Goal: Task Accomplishment & Management: Use online tool/utility

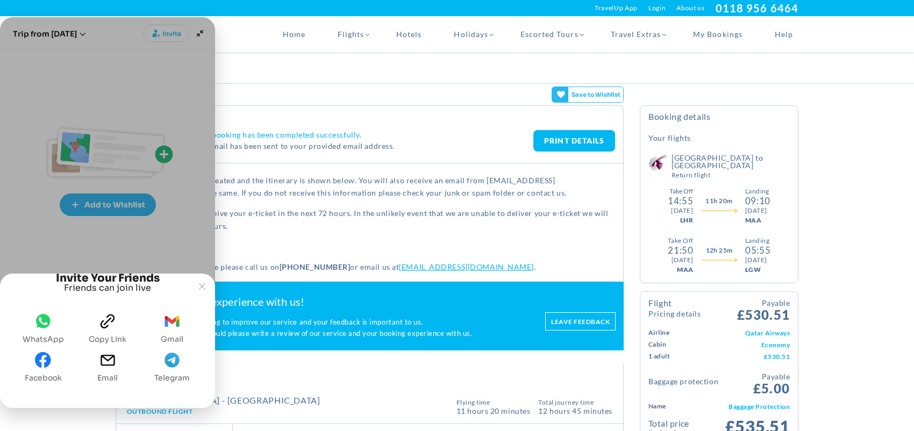
click at [44, 335] on span "WhatsApp" at bounding box center [43, 339] width 41 height 9
click at [41, 330] on span "whatsapp" at bounding box center [43, 323] width 16 height 21
click at [203, 283] on icon "Joyned Window" at bounding box center [202, 286] width 6 height 6
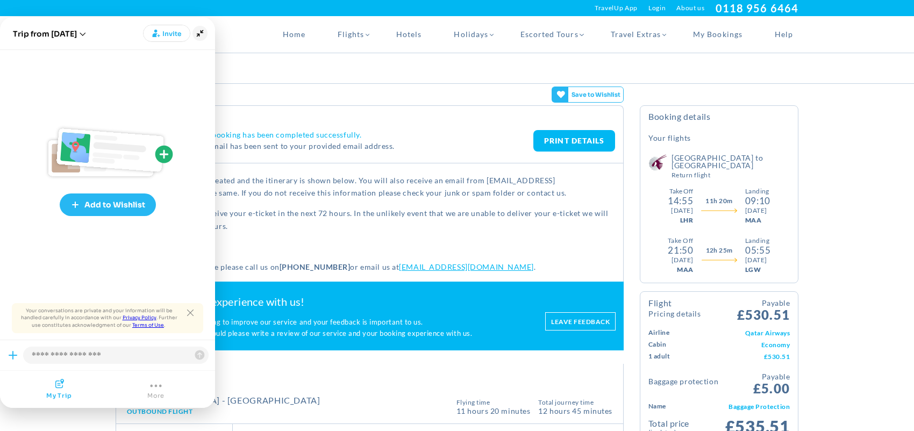
click at [193, 28] on icon "Minimize" at bounding box center [199, 33] width 15 height 15
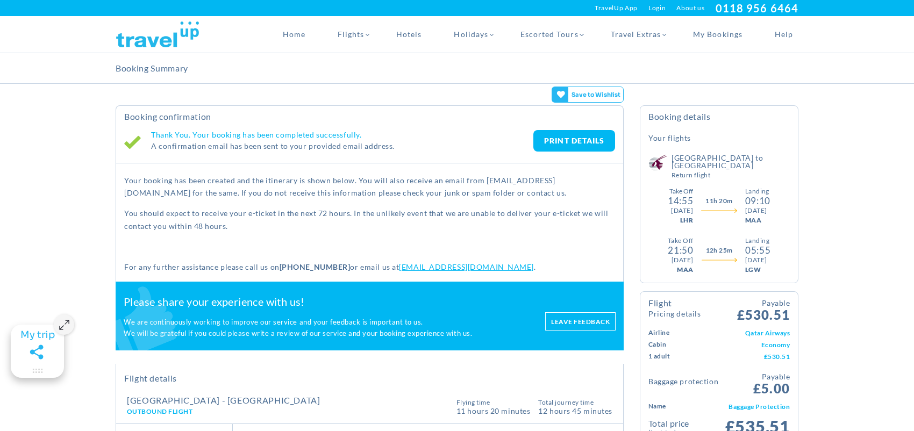
drag, startPoint x: 558, startPoint y: 142, endPoint x: 740, endPoint y: 370, distance: 291.7
click at [558, 143] on link "PRINT DETAILS" at bounding box center [574, 140] width 82 height 21
click at [533, 130] on link "PRINT DETAILS" at bounding box center [574, 140] width 82 height 21
click at [137, 45] on img at bounding box center [158, 34] width 84 height 26
